Goal: Task Accomplishment & Management: Complete application form

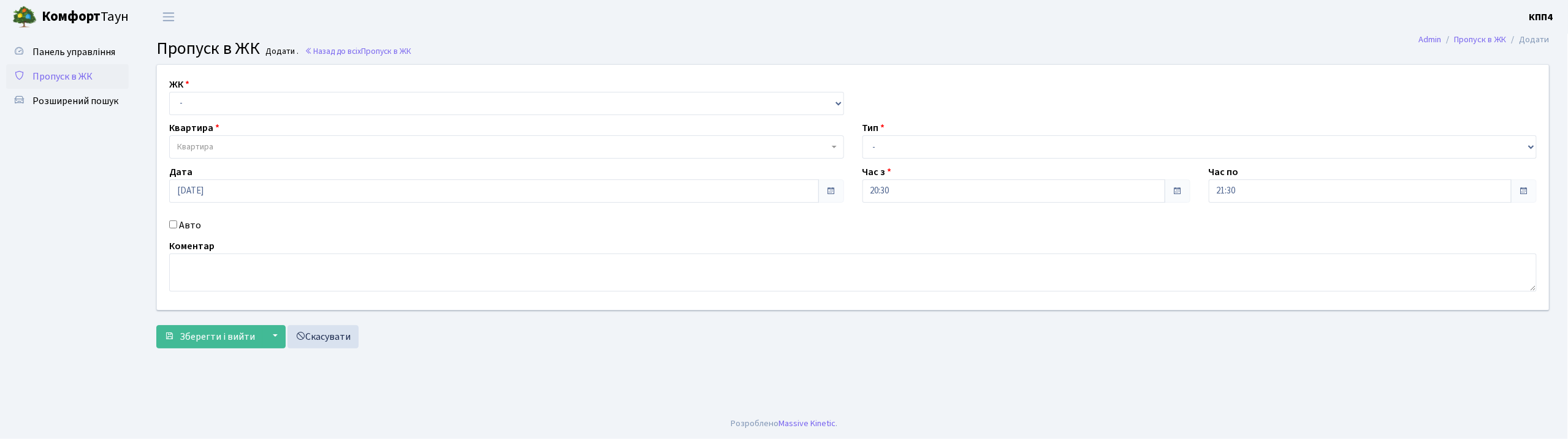
click at [172, 226] on input "Авто" at bounding box center [173, 224] width 8 height 8
checkbox input "true"
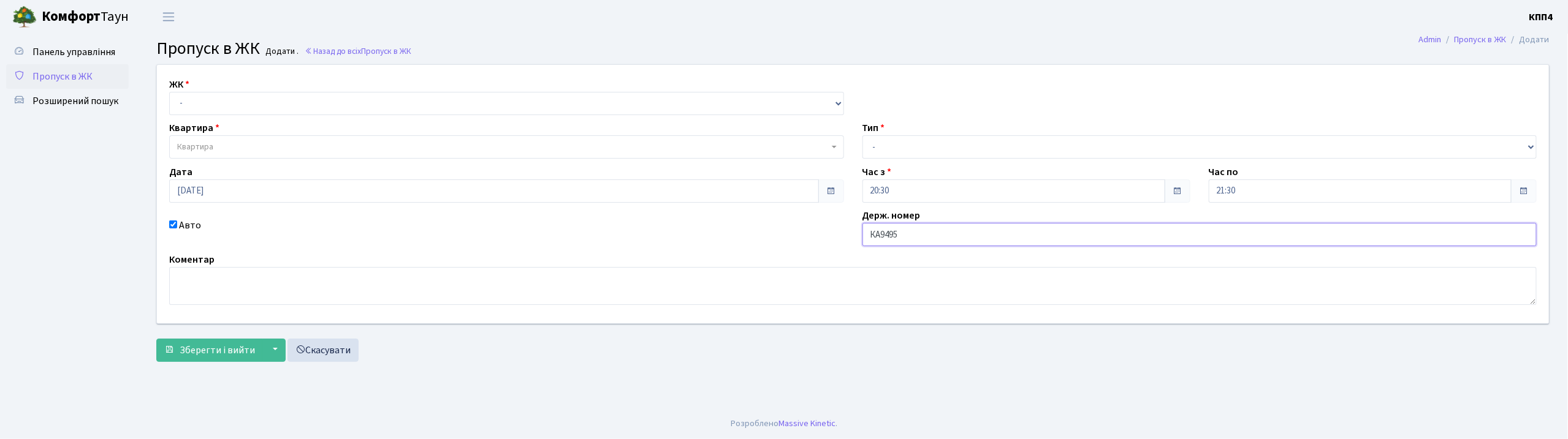
type input "КА9495ВН"
click at [238, 106] on select "- КТ, вул. Регенераторна, 4 КТ2, просп. [STREET_ADDRESS] [STREET_ADDRESS] [PERS…" at bounding box center [506, 104] width 675 height 23
select select "271"
click at [169, 92] on select "- КТ, вул. Регенераторна, 4 КТ2, просп. [STREET_ADDRESS] [STREET_ADDRESS] [PERS…" at bounding box center [506, 104] width 675 height 23
select select
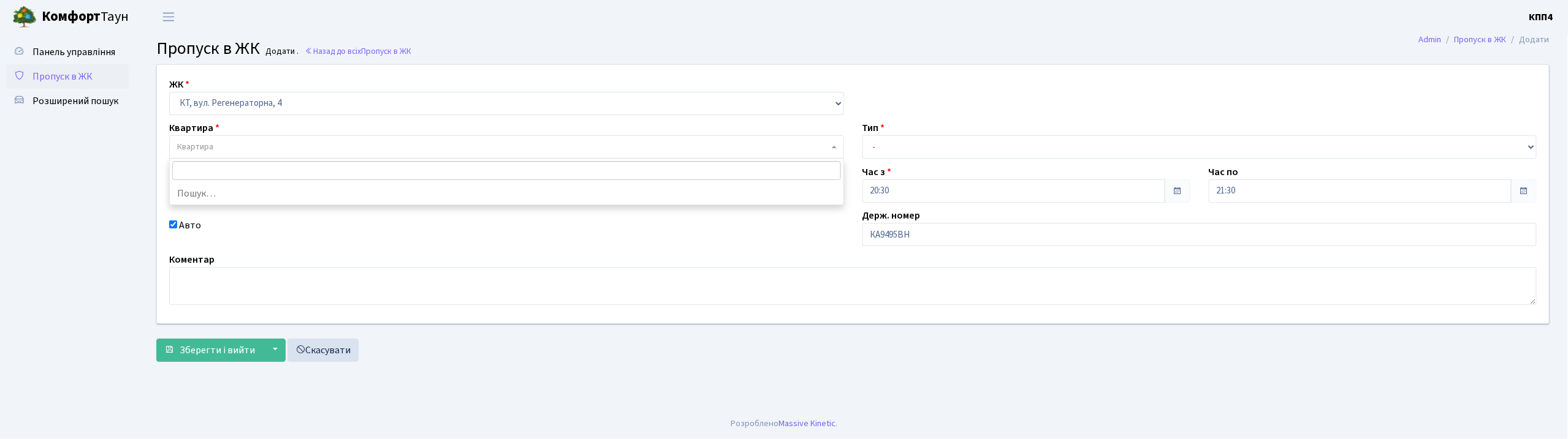
click at [248, 143] on span "Квартира" at bounding box center [502, 146] width 651 height 12
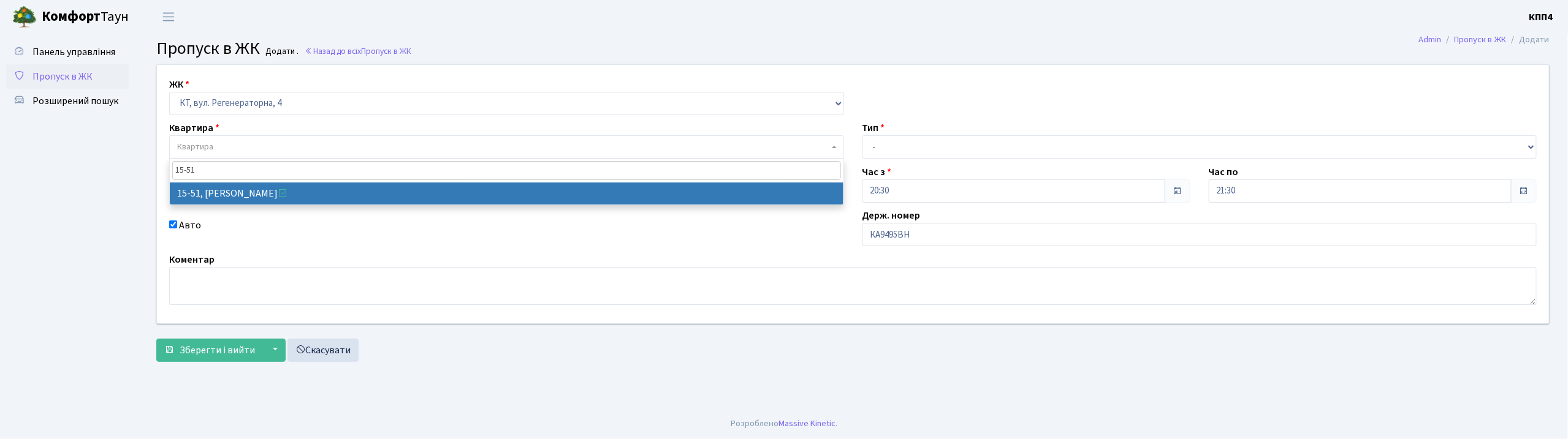
type input "15-51"
select select "8826"
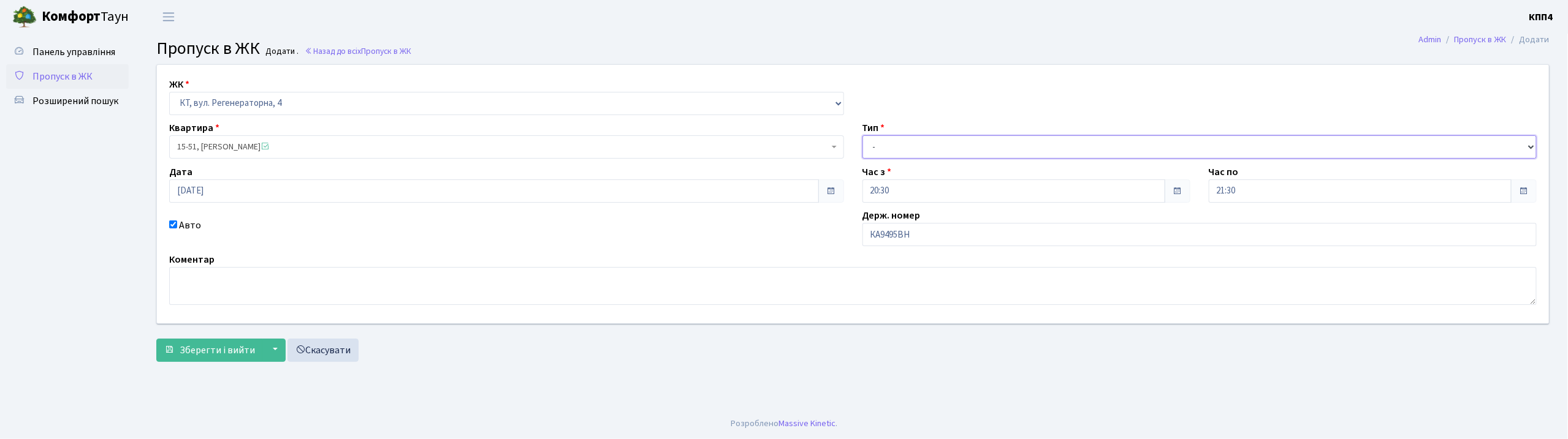
click at [877, 141] on select "- Доставка Таксі Гості Сервіс" at bounding box center [1199, 147] width 675 height 23
select select "2"
click at [863, 136] on select "- Доставка Таксі Гості Сервіс" at bounding box center [1199, 147] width 675 height 23
click at [229, 357] on span "Зберегти і вийти" at bounding box center [217, 350] width 76 height 13
